Goal: Task Accomplishment & Management: Use online tool/utility

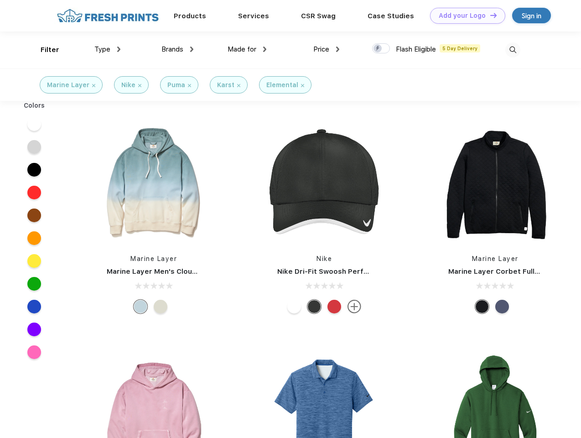
click at [465, 16] on link "Add your Logo Design Tool" at bounding box center [467, 16] width 75 height 16
click at [0, 0] on div "Design Tool" at bounding box center [0, 0] width 0 height 0
click at [490, 15] on link "Add your Logo Design Tool" at bounding box center [467, 16] width 75 height 16
click at [44, 50] on div "Filter" at bounding box center [50, 50] width 19 height 10
click at [108, 49] on span "Type" at bounding box center [102, 49] width 16 height 8
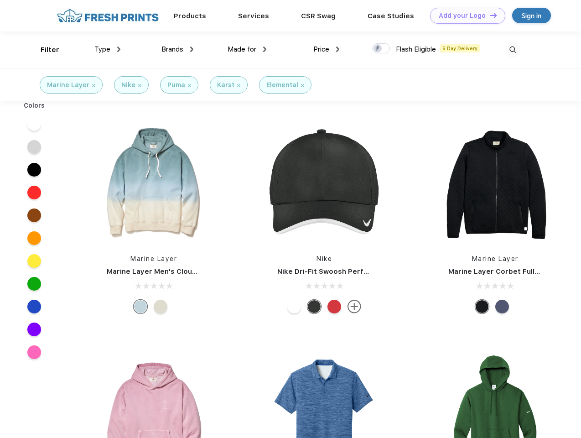
click at [178, 49] on span "Brands" at bounding box center [173, 49] width 22 height 8
click at [247, 49] on span "Made for" at bounding box center [242, 49] width 29 height 8
click at [327, 49] on span "Price" at bounding box center [322, 49] width 16 height 8
click at [382, 49] on div at bounding box center [381, 48] width 18 height 10
click at [378, 49] on input "checkbox" at bounding box center [375, 46] width 6 height 6
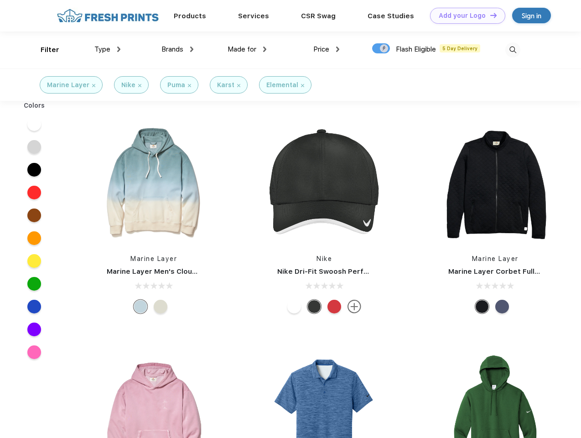
click at [513, 50] on img at bounding box center [513, 49] width 15 height 15
